Goal: Find specific page/section: Find specific page/section

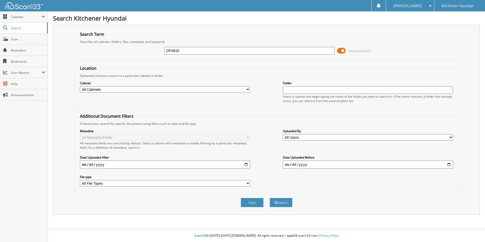
type input "OP4910"
click at [270, 198] on button "Search" at bounding box center [281, 202] width 23 height 9
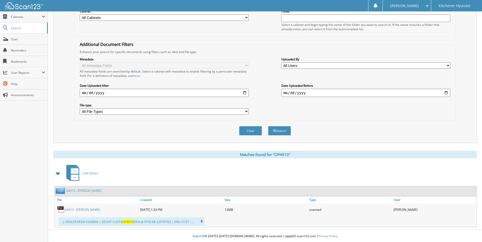
scroll to position [73, 0]
click at [12, 36] on link "Scan" at bounding box center [24, 39] width 48 height 11
